Goal: Information Seeking & Learning: Understand process/instructions

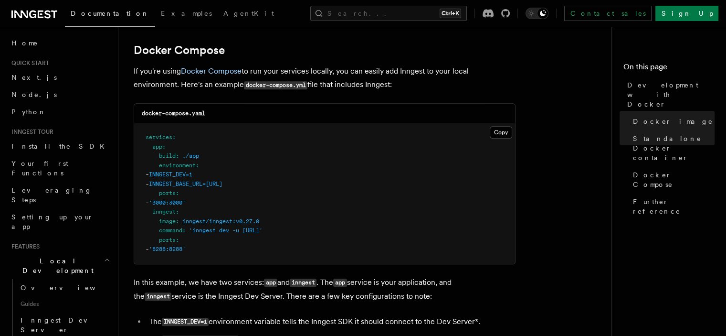
scroll to position [621, 0]
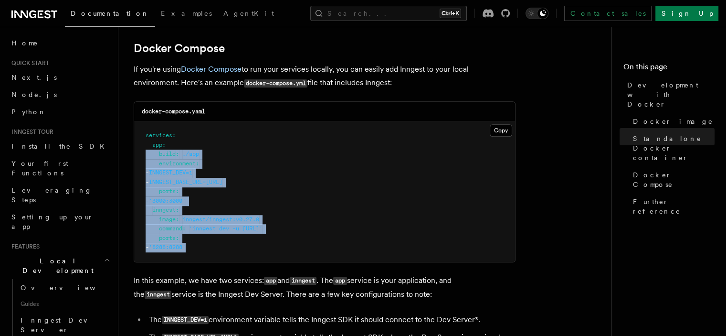
drag, startPoint x: 212, startPoint y: 251, endPoint x: 123, endPoint y: 160, distance: 127.0
click at [123, 160] on div "Features Local Development Development with Docker Inngest provides a Docker im…" at bounding box center [383, 80] width 531 height 1402
click at [223, 241] on pre "services : app : build : ./app environment : - INNGEST_DEV=1 - INNGEST_BASE_URL…" at bounding box center [324, 191] width 381 height 140
drag, startPoint x: 223, startPoint y: 251, endPoint x: 140, endPoint y: 148, distance: 132.5
click at [140, 148] on pre "services : app : build : ./app environment : - INNGEST_DEV=1 - INNGEST_BASE_URL…" at bounding box center [324, 191] width 381 height 140
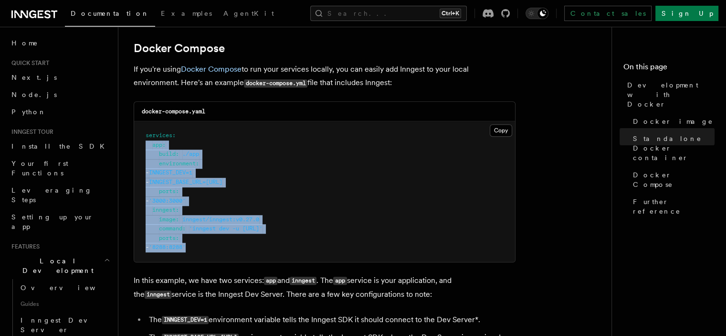
copy code "app : build : ./app environment : - INNGEST_DEV=1 - INNGEST_BASE_URL=[URL] port…"
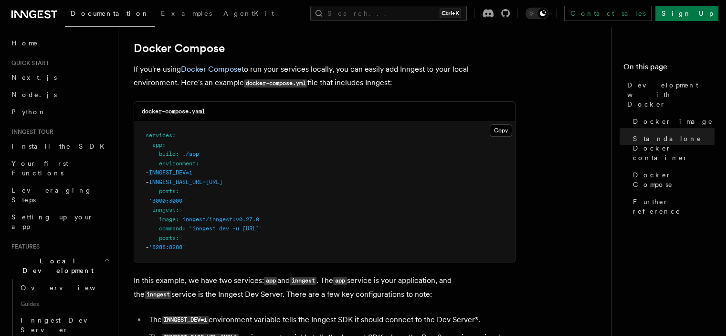
click at [385, 127] on pre "services : app : build : ./app environment : - INNGEST_DEV=1 - INNGEST_BASE_URL…" at bounding box center [324, 191] width 381 height 140
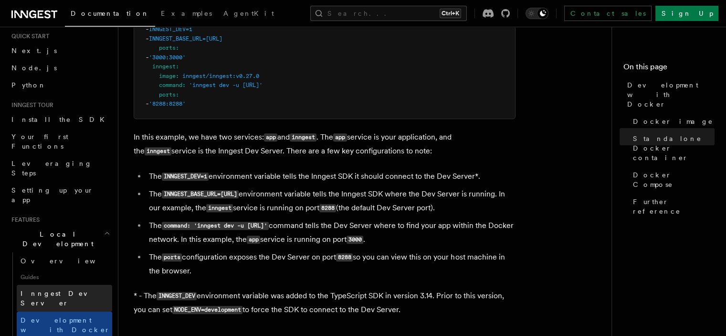
scroll to position [143, 0]
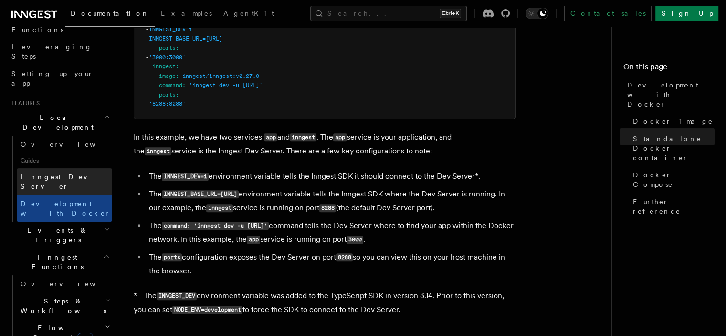
click at [52, 173] on span "Inngest Dev Server" at bounding box center [62, 181] width 82 height 17
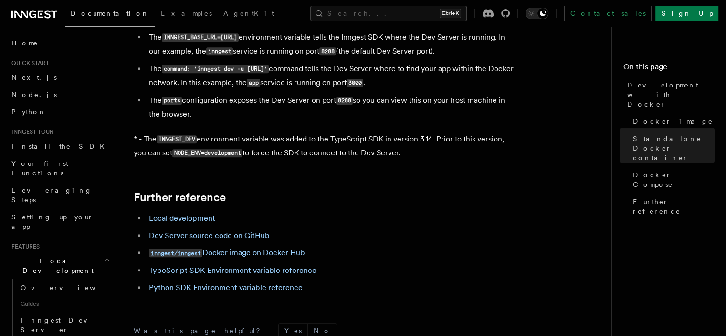
scroll to position [907, 0]
